Goal: Transaction & Acquisition: Download file/media

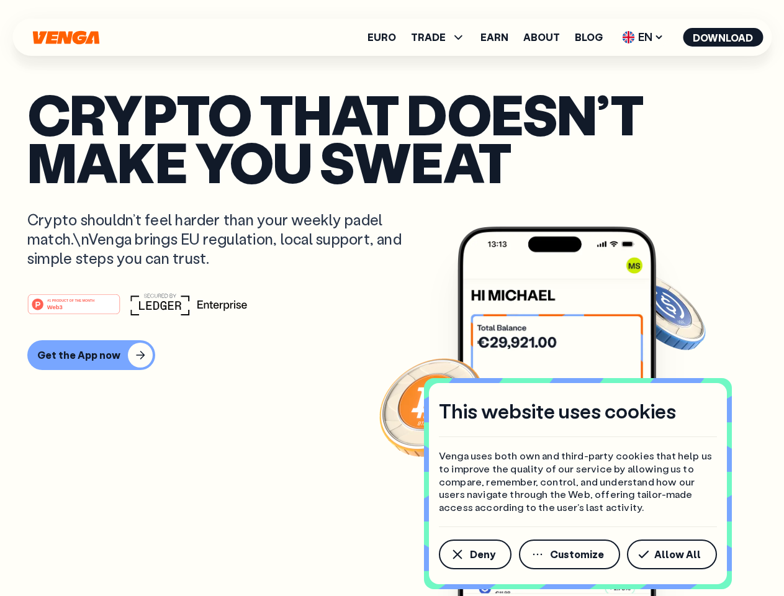
click at [392, 298] on div "#1 PRODUCT OF THE MONTH Web3" at bounding box center [392, 304] width 730 height 22
click at [475, 555] on span "Deny" at bounding box center [482, 555] width 25 height 10
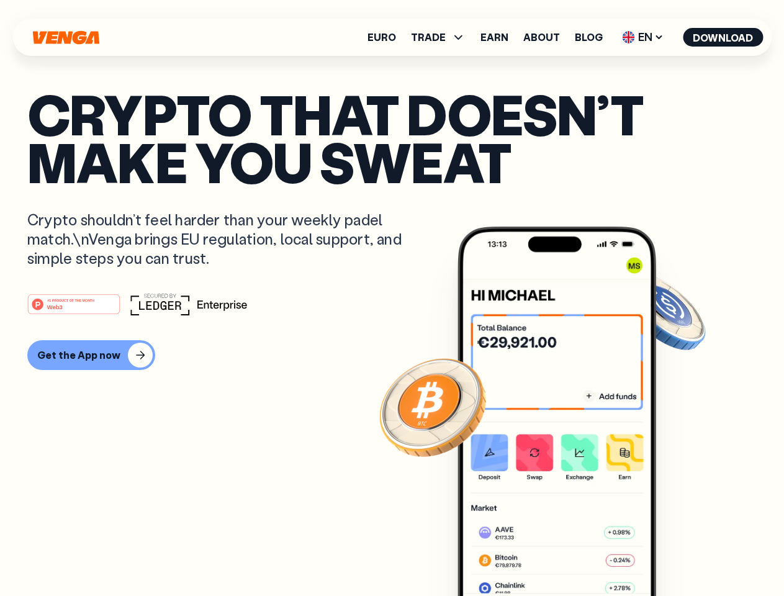
click at [571, 555] on img at bounding box center [557, 435] width 199 height 416
click at [675, 555] on article "Crypto that doesn’t make you sweat Crypto shouldn’t feel harder than your weekl…" at bounding box center [392, 323] width 730 height 466
click at [442, 37] on span "TRADE" at bounding box center [428, 37] width 35 height 10
click at [643, 37] on span "EN" at bounding box center [643, 37] width 50 height 20
click at [724, 37] on button "Download" at bounding box center [723, 37] width 80 height 19
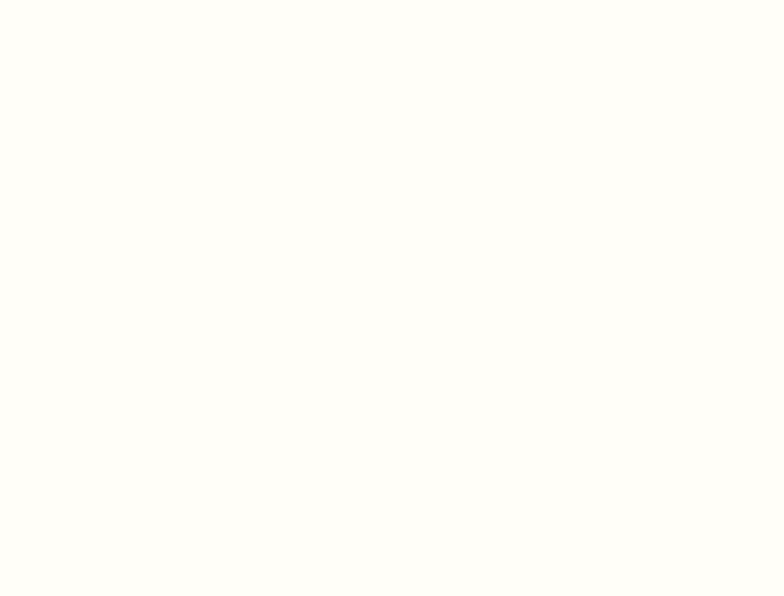
click at [392, 0] on html "This website uses cookies Venga uses both own and third-party cookies that help…" at bounding box center [392, 0] width 784 height 0
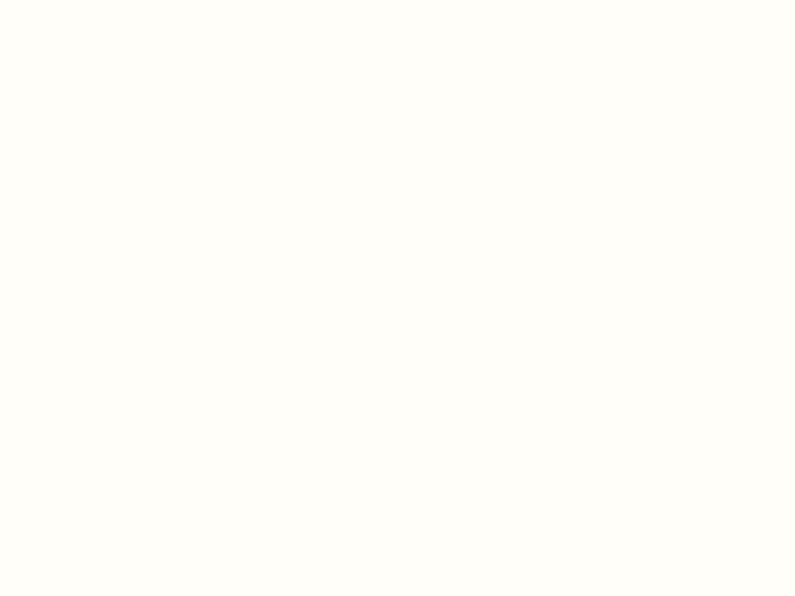
click at [89, 0] on html "This website uses cookies Venga uses both own and third-party cookies that help…" at bounding box center [397, 0] width 795 height 0
click at [76, 0] on html "This website uses cookies Venga uses both own and third-party cookies that help…" at bounding box center [397, 0] width 795 height 0
